Goal: Find specific page/section: Find specific page/section

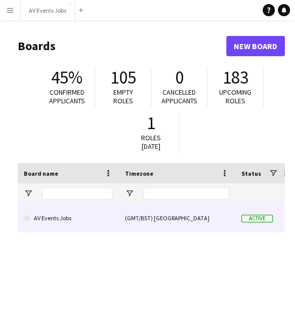
click at [92, 224] on link "AV Events Jobs" at bounding box center [68, 218] width 89 height 28
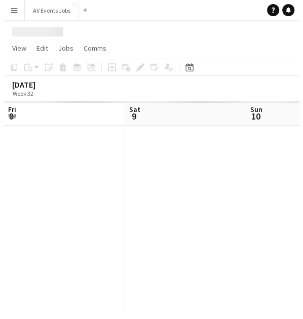
scroll to position [0, 242]
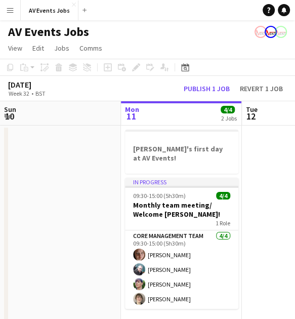
click at [7, 10] on app-icon "Menu" at bounding box center [10, 10] width 8 height 8
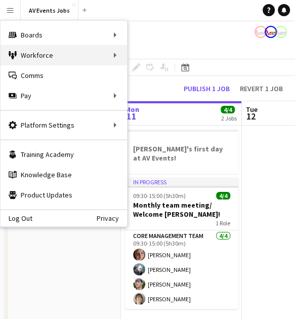
click at [84, 56] on div "Workforce Workforce" at bounding box center [64, 55] width 127 height 20
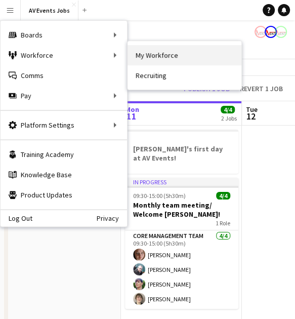
click at [150, 54] on link "My Workforce" at bounding box center [185, 55] width 114 height 20
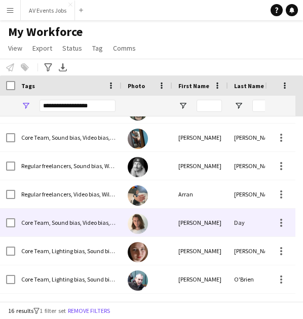
click at [153, 224] on div at bounding box center [147, 223] width 51 height 28
